Goal: Complete application form: Fill out and submit a form for a specific purpose

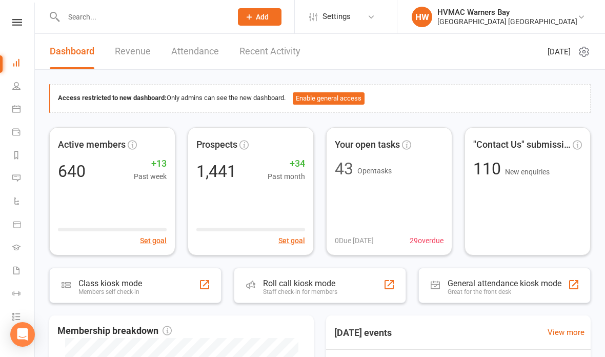
click at [31, 105] on link "Calendar" at bounding box center [23, 109] width 23 height 23
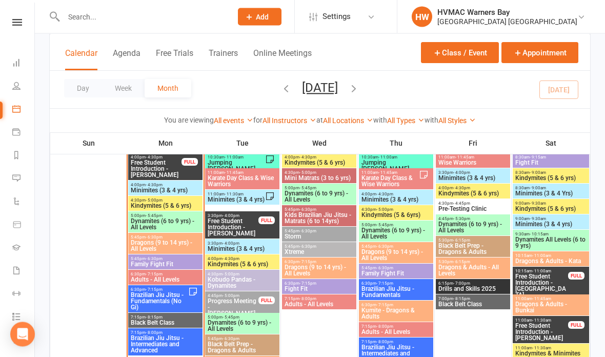
click at [159, 163] on span "Free Student Introduction - [PERSON_NAME]" at bounding box center [156, 169] width 52 height 18
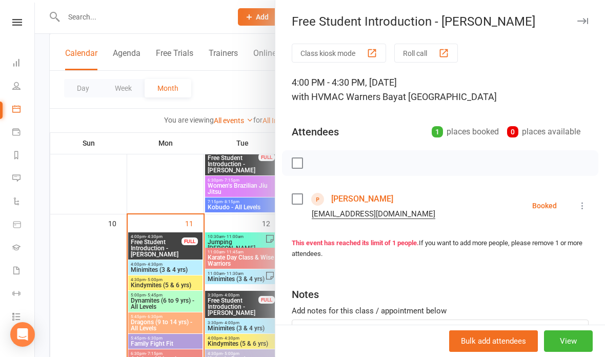
scroll to position [869, 0]
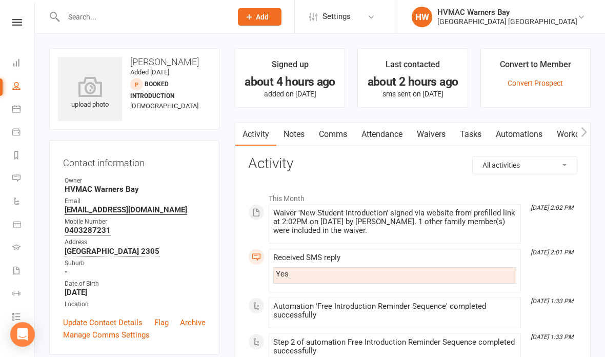
click at [430, 138] on link "Waivers" at bounding box center [431, 135] width 43 height 24
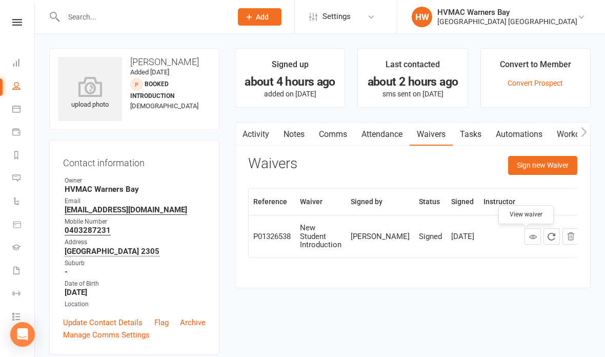
click at [525, 236] on link at bounding box center [533, 236] width 16 height 16
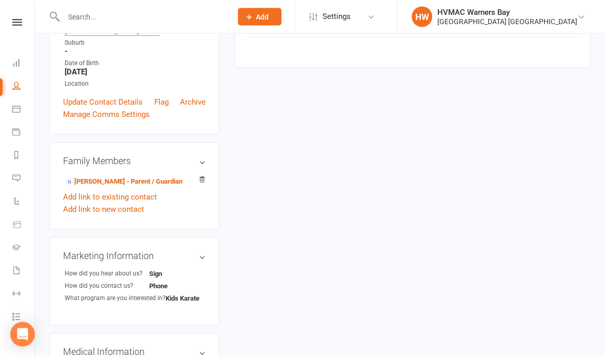
scroll to position [220, 0]
click at [135, 188] on link "[PERSON_NAME] - Parent / Guardian" at bounding box center [124, 182] width 118 height 11
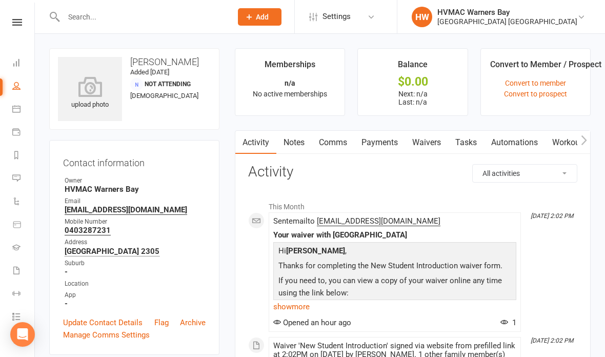
click at [436, 141] on link "Waivers" at bounding box center [426, 143] width 43 height 24
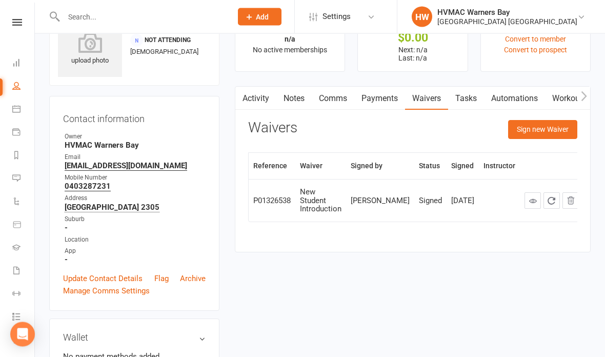
click at [538, 130] on button "Sign new Waiver" at bounding box center [542, 130] width 69 height 18
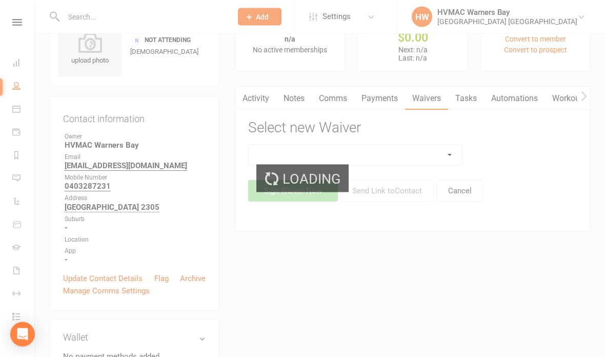
scroll to position [44, 0]
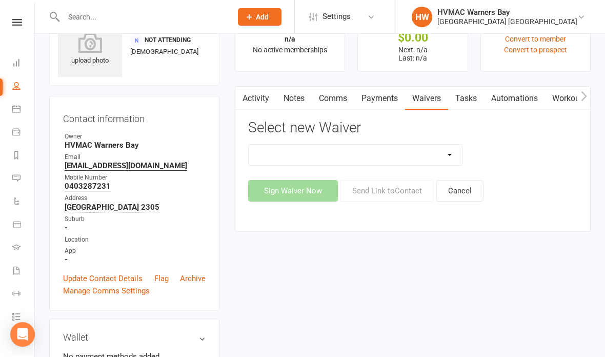
click at [418, 150] on select "Cancellation Form Cancellation Form - Kinder Kicks Fitness Challenge Goals Asse…" at bounding box center [355, 155] width 213 height 21
select select "5387"
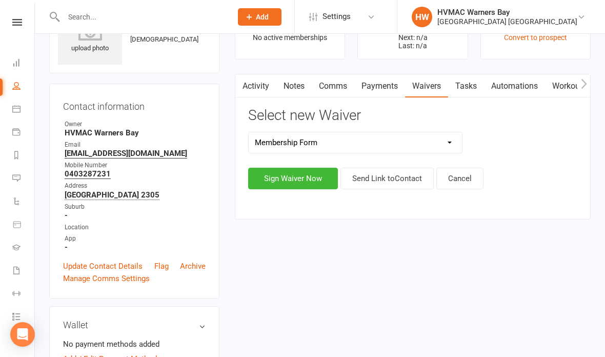
scroll to position [57, 0]
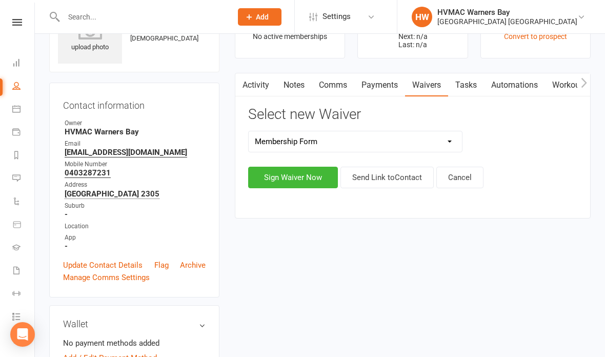
click at [301, 175] on button "Sign Waiver Now" at bounding box center [293, 178] width 90 height 22
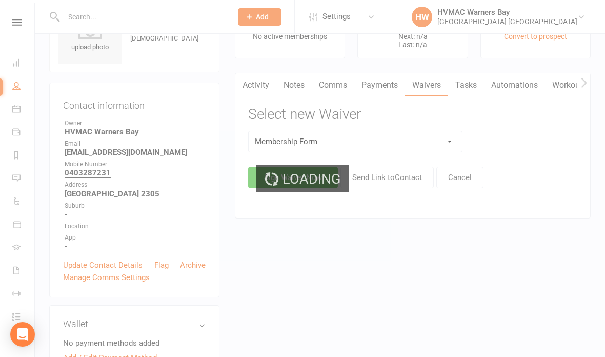
select select "bank_account"
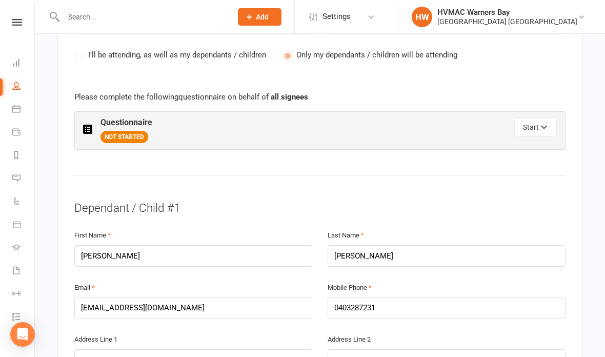
scroll to position [559, 0]
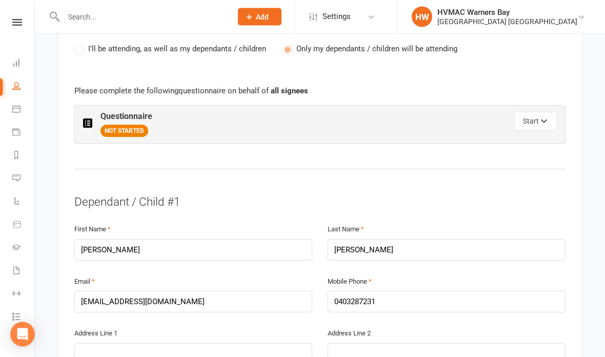
click at [528, 115] on button "Start" at bounding box center [535, 121] width 43 height 18
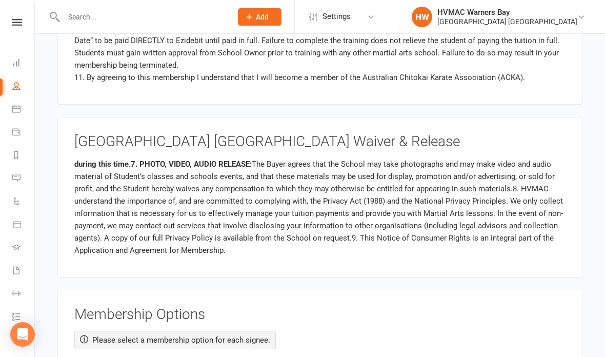
scroll to position [225, 0]
radio input "true"
radio input "false"
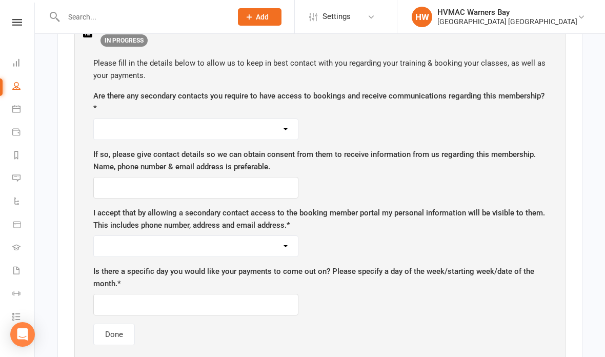
scroll to position [652, 0]
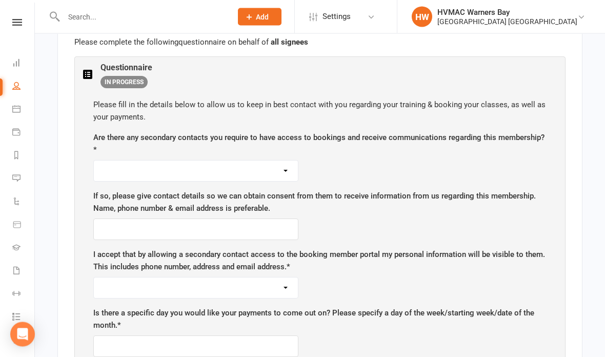
click at [272, 163] on select "Yes No" at bounding box center [196, 171] width 204 height 21
select select "Yes"
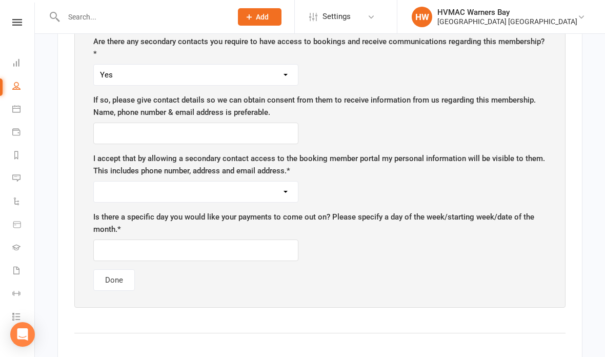
scroll to position [704, 0]
click at [218, 123] on input "text" at bounding box center [195, 134] width 205 height 22
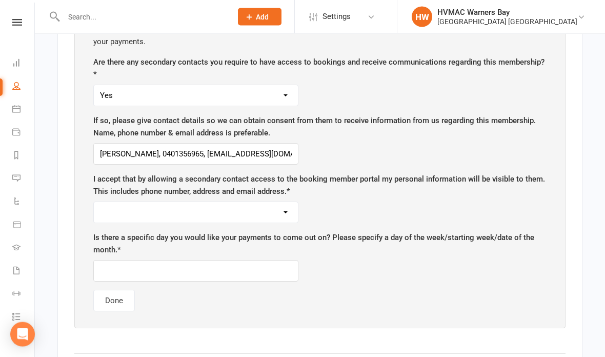
scroll to position [683, 0]
click at [107, 145] on input "[PERSON_NAME], 0401356965, [EMAIL_ADDRESS][DOMAIN_NAME]" at bounding box center [195, 155] width 205 height 22
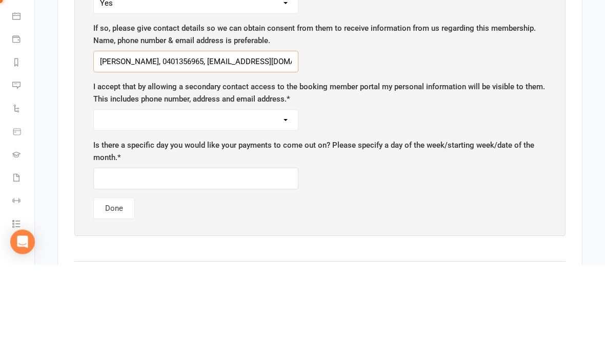
click at [100, 144] on input "[PERSON_NAME], 0401356965, [EMAIL_ADDRESS][DOMAIN_NAME]" at bounding box center [195, 155] width 205 height 22
click at [101, 144] on input "[PERSON_NAME], 0401356965, [EMAIL_ADDRESS][DOMAIN_NAME]" at bounding box center [195, 155] width 205 height 22
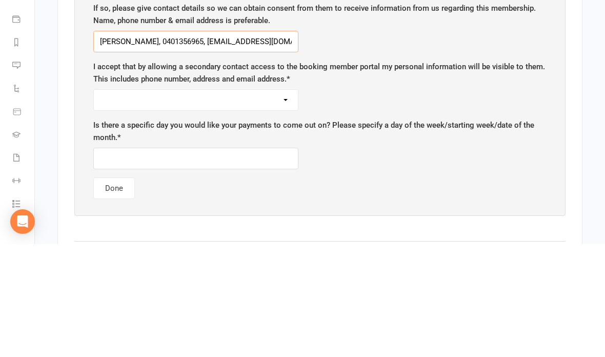
type input "[PERSON_NAME], 0401356965, [EMAIL_ADDRESS][DOMAIN_NAME]"
click at [259, 203] on select "Yes No" at bounding box center [196, 213] width 204 height 21
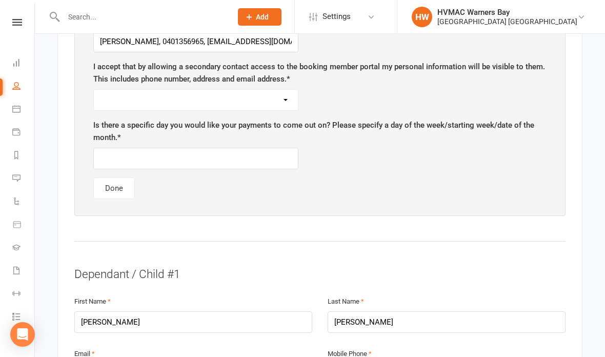
select select "Yes"
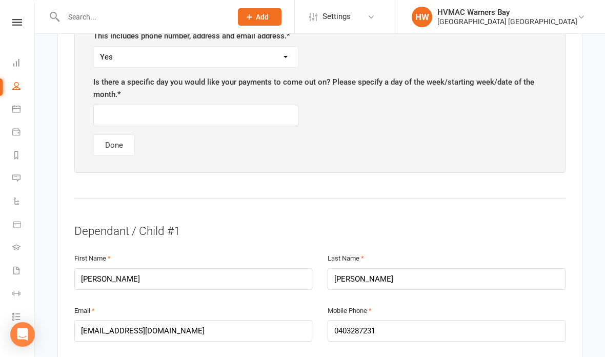
scroll to position [842, 0]
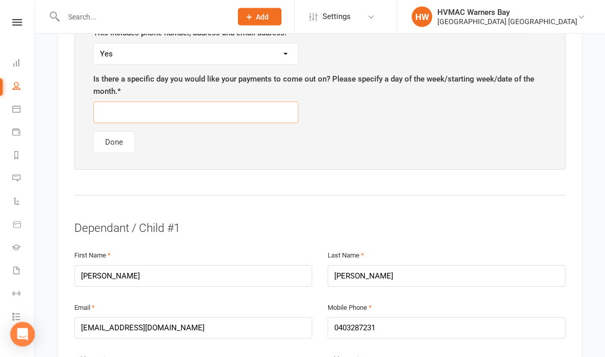
click at [207, 115] on input "text" at bounding box center [195, 113] width 205 height 22
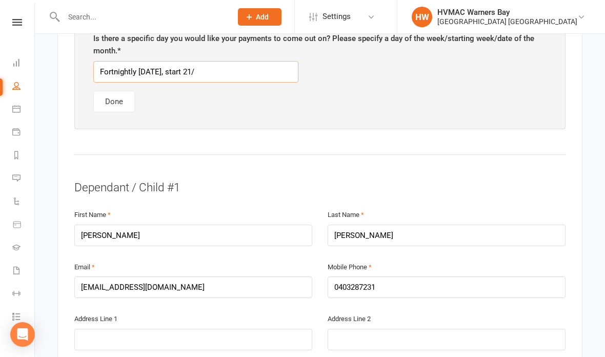
type input "Fortnightly [DATE], start 21/8"
click at [116, 96] on button "Done" at bounding box center [114, 102] width 42 height 22
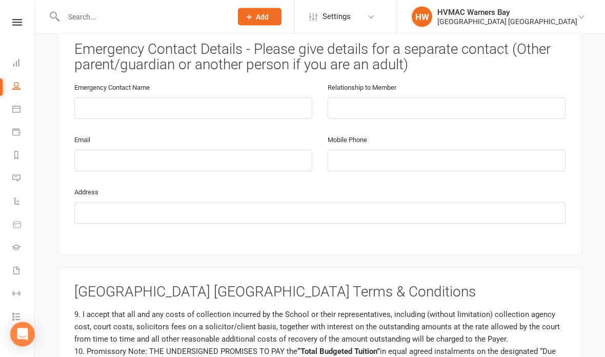
scroll to position [1067, 0]
click at [223, 98] on input "text" at bounding box center [193, 108] width 238 height 22
type input "[PERSON_NAME]"
click at [416, 99] on input "text" at bounding box center [447, 108] width 238 height 22
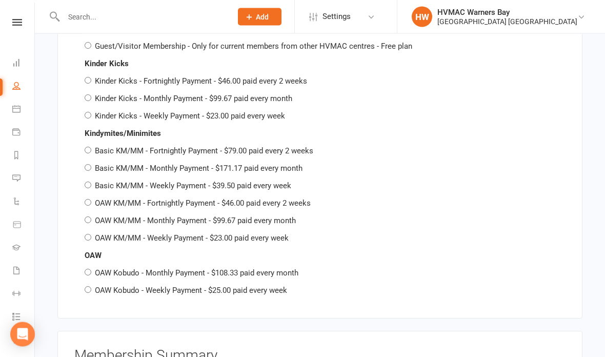
scroll to position [2647, 0]
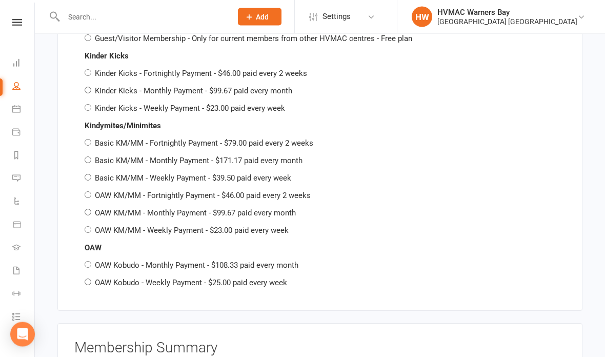
type input "[PERSON_NAME]’s partner, info above"
click at [91, 192] on input "OAW KM/MM - Fortnightly Payment - $46.00 paid every 2 weeks" at bounding box center [88, 195] width 7 height 7
radio input "true"
radio input "false"
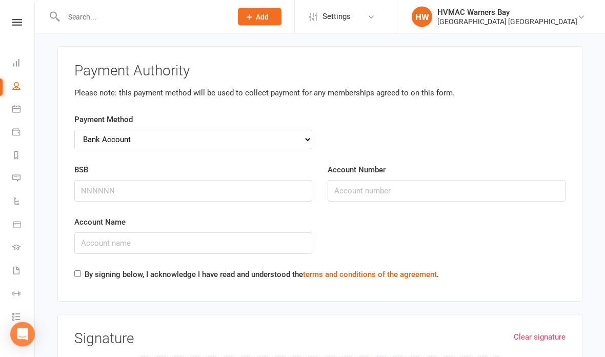
scroll to position [3176, 0]
click at [120, 179] on input "BSB" at bounding box center [193, 190] width 238 height 22
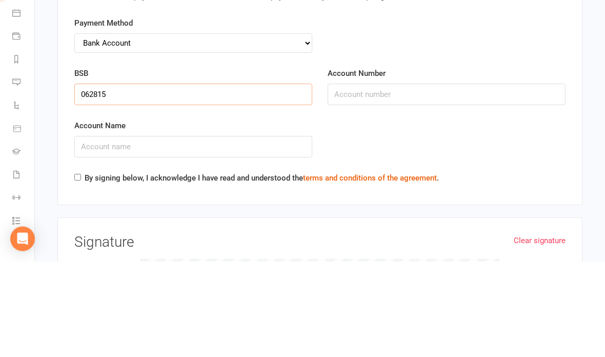
type input "062815"
click at [413, 179] on input "Account Number" at bounding box center [447, 190] width 238 height 22
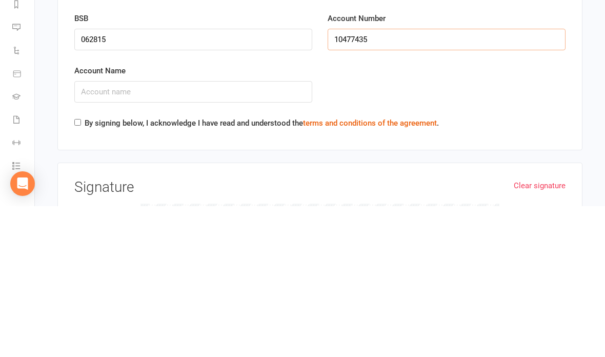
type input "10477435"
click at [248, 232] on input "Account Name" at bounding box center [193, 243] width 238 height 22
type input "[PERSON_NAME]"
click at [78, 270] on input "By signing below, I acknowledge I have read and understood the terms and condit…" at bounding box center [77, 273] width 7 height 7
checkbox input "true"
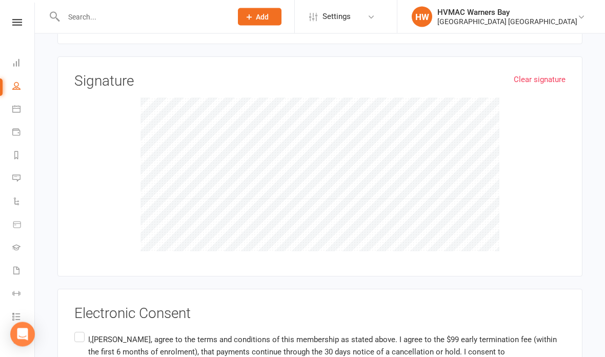
scroll to position [3433, 0]
click at [78, 330] on label "I,[PERSON_NAME], agree to the terms and conditions of this membership as stated…" at bounding box center [319, 352] width 491 height 45
click at [78, 330] on input "I,[PERSON_NAME], agree to the terms and conditions of this membership as stated…" at bounding box center [77, 330] width 7 height 0
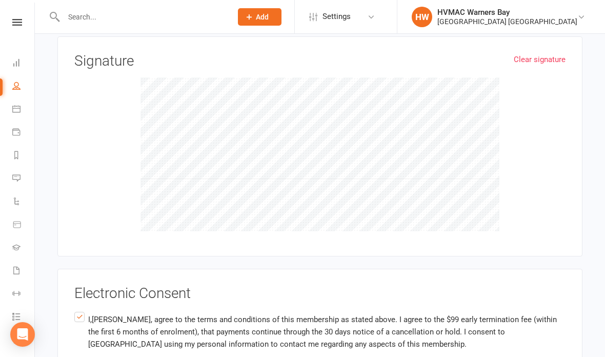
scroll to position [3495, 0]
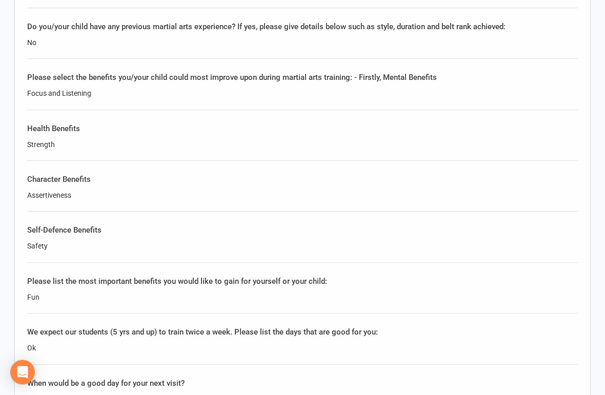
scroll to position [1080, 0]
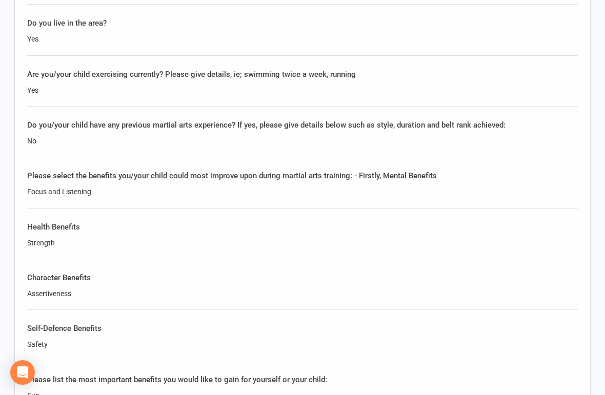
scroll to position [978, 0]
